Goal: Obtain resource: Download file/media

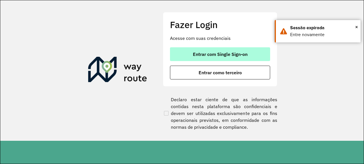
click at [219, 53] on span "Entrar com Single Sign-on" at bounding box center [220, 54] width 55 height 5
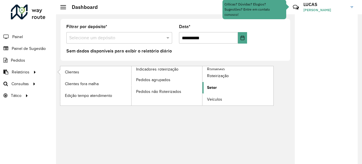
click at [215, 88] on span "Setor" at bounding box center [212, 87] width 10 height 6
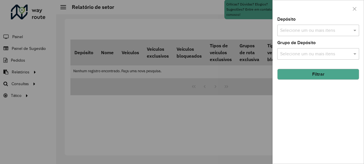
click at [291, 31] on input "text" at bounding box center [315, 30] width 73 height 7
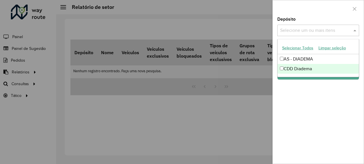
click at [298, 70] on div "CDD Diadema" at bounding box center [319, 69] width 82 height 10
click at [296, 93] on div "Depósito Selecione um ou mais itens CDD Diadema × × Grupo de Depósito Selecione…" at bounding box center [318, 90] width 91 height 146
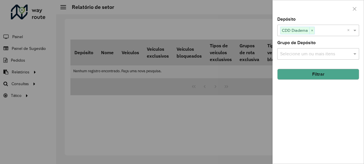
click at [302, 53] on input "text" at bounding box center [315, 54] width 73 height 7
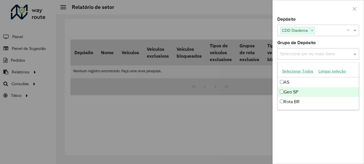
click at [295, 90] on div "Geo SP" at bounding box center [319, 92] width 82 height 10
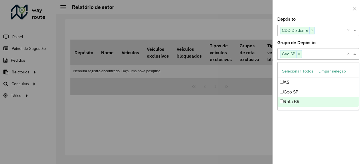
click at [304, 115] on div "Depósito Selecione um ou mais itens CDD Diadema × × Grupo de Depósito Selecione…" at bounding box center [318, 90] width 91 height 146
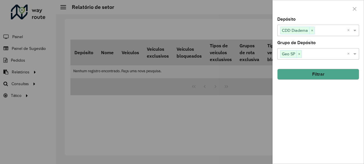
click at [303, 78] on button "Filtrar" at bounding box center [318, 74] width 82 height 11
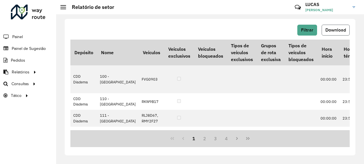
click at [331, 30] on span "Download" at bounding box center [335, 29] width 21 height 5
click at [203, 15] on div "Filtrar Download Depósito Nome Veículos Veículos exclusivos Veículos bloqueados…" at bounding box center [210, 88] width 308 height 149
